Goal: Navigation & Orientation: Find specific page/section

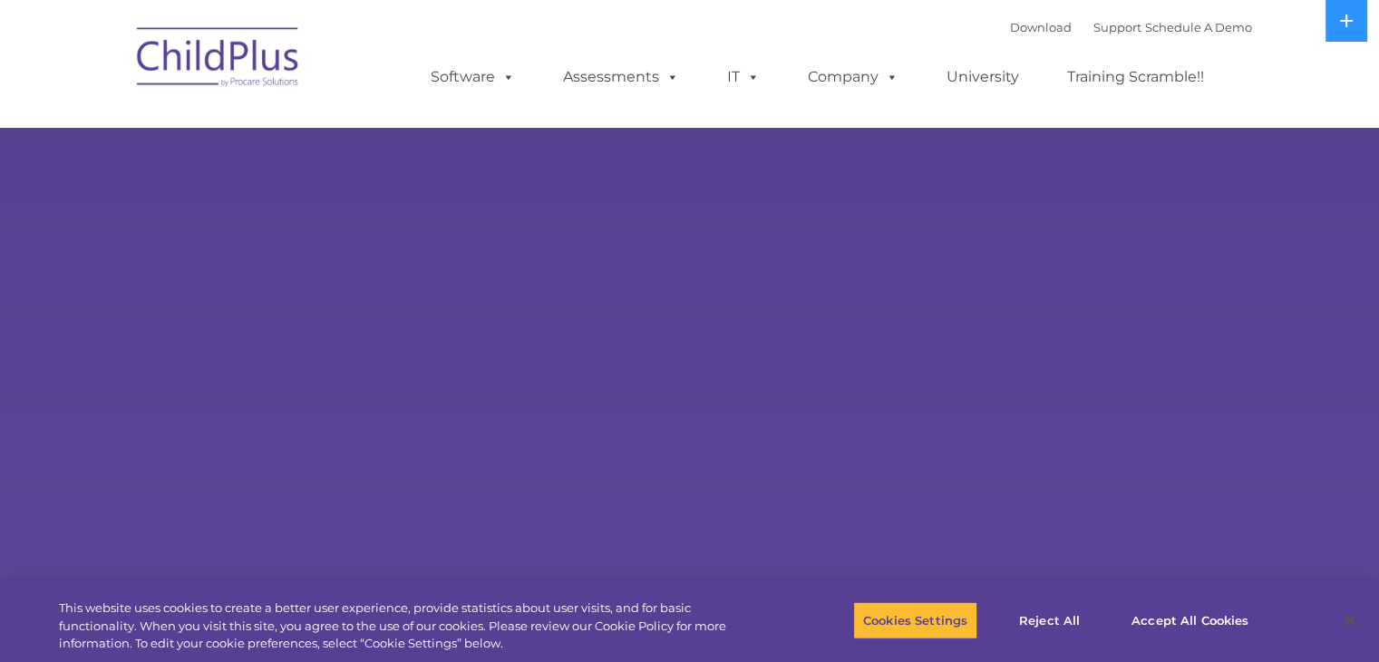
select select "MEDIUM"
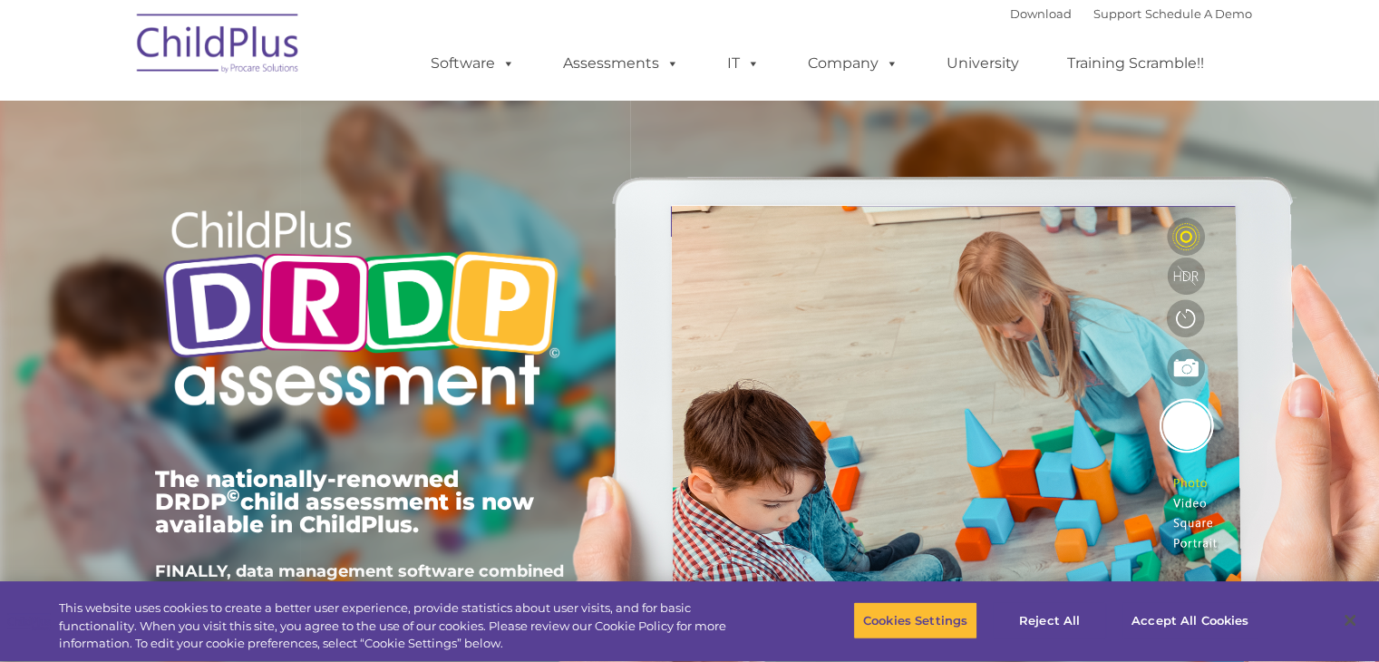
type input ""
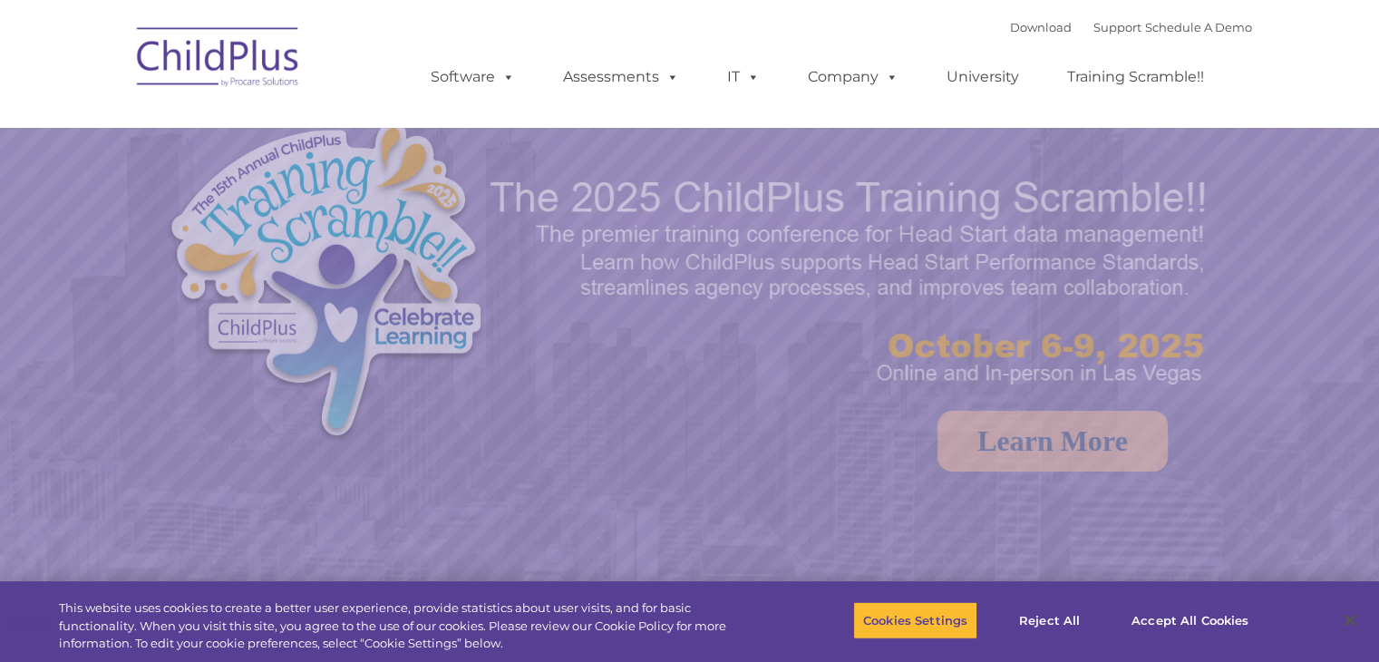
select select "MEDIUM"
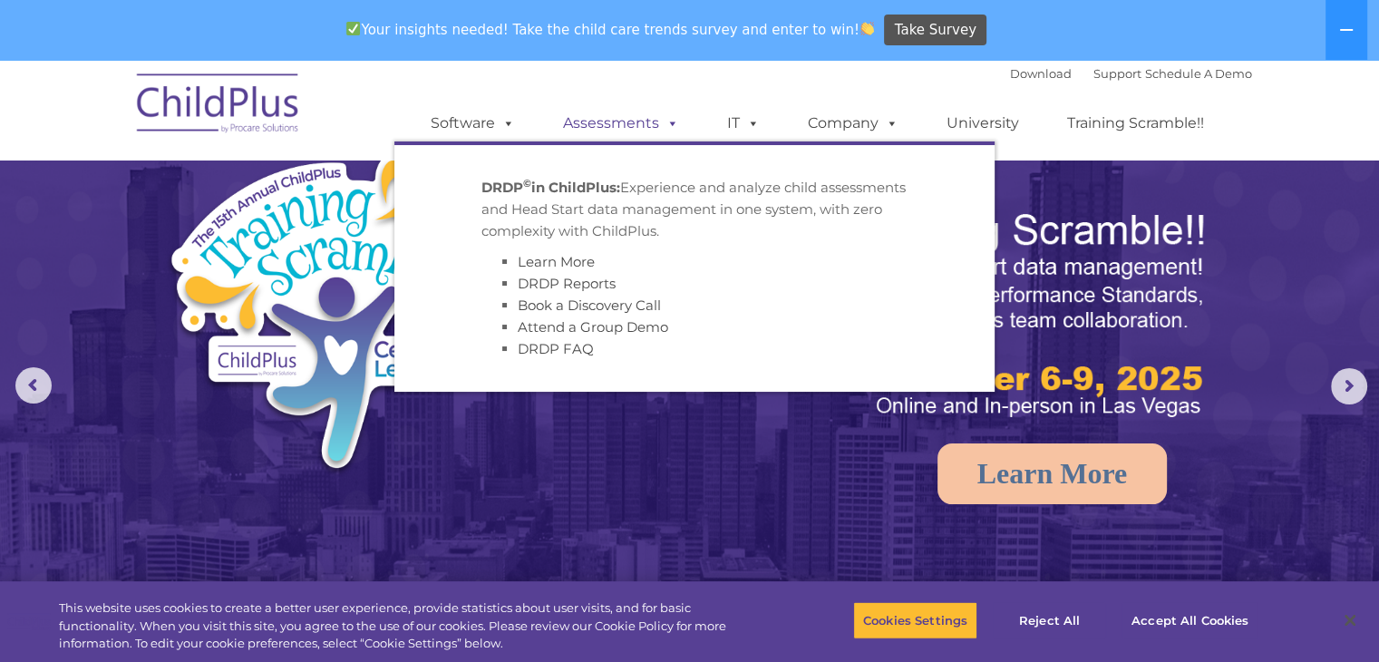
click at [626, 128] on link "Assessments" at bounding box center [621, 123] width 152 height 36
